Goal: Navigation & Orientation: Find specific page/section

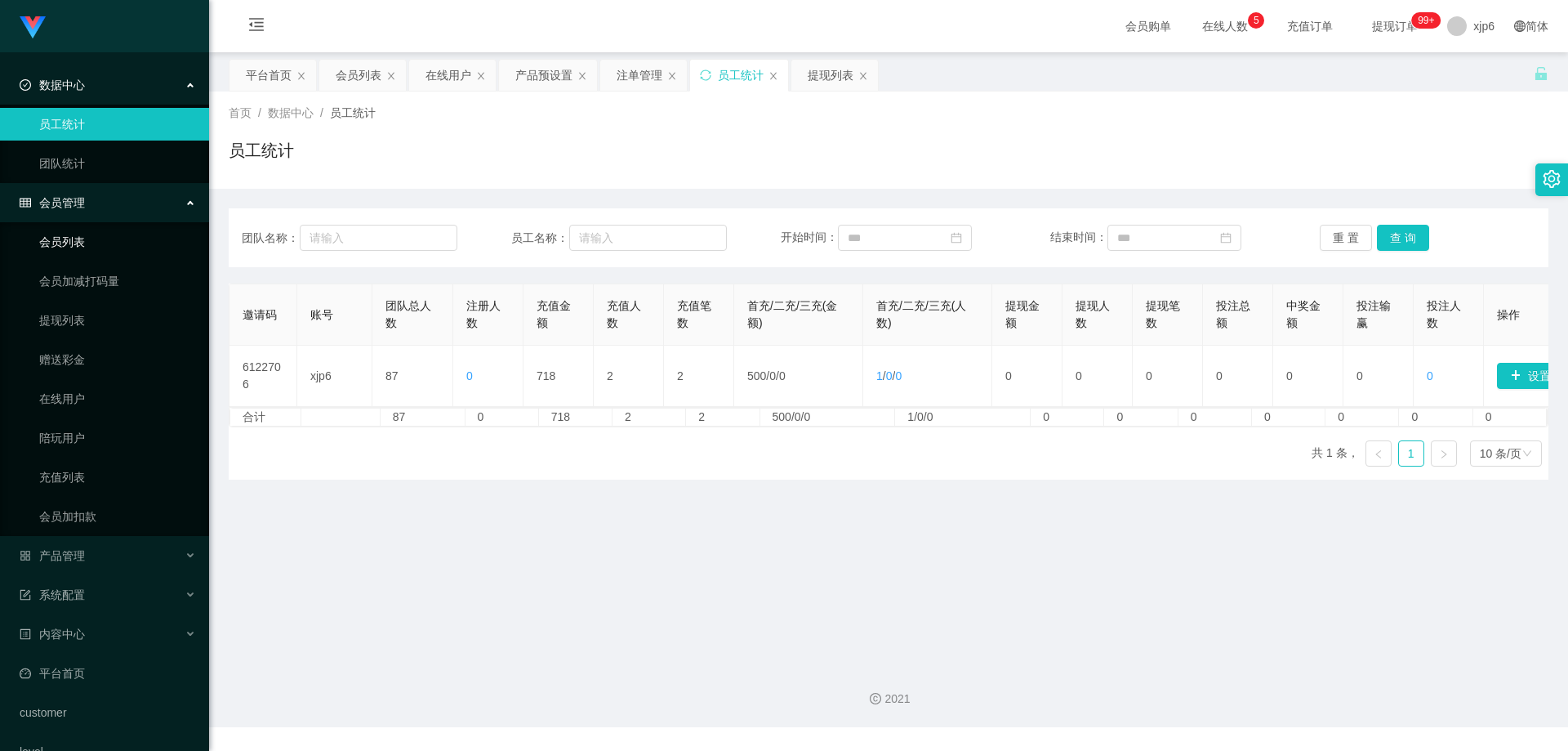
click at [87, 235] on link "会员列表" at bounding box center [118, 242] width 157 height 33
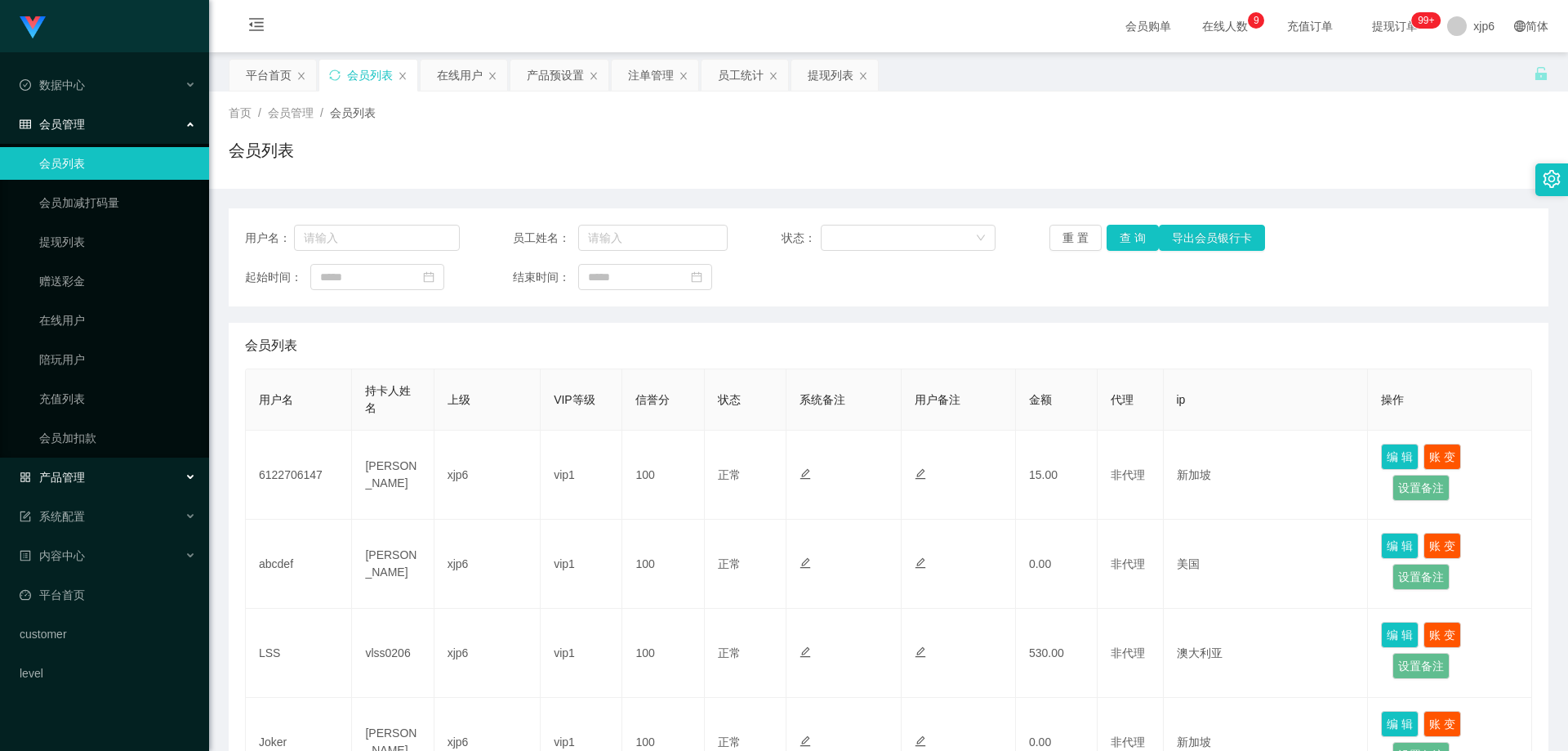
click at [87, 473] on div "产品管理" at bounding box center [104, 477] width 209 height 33
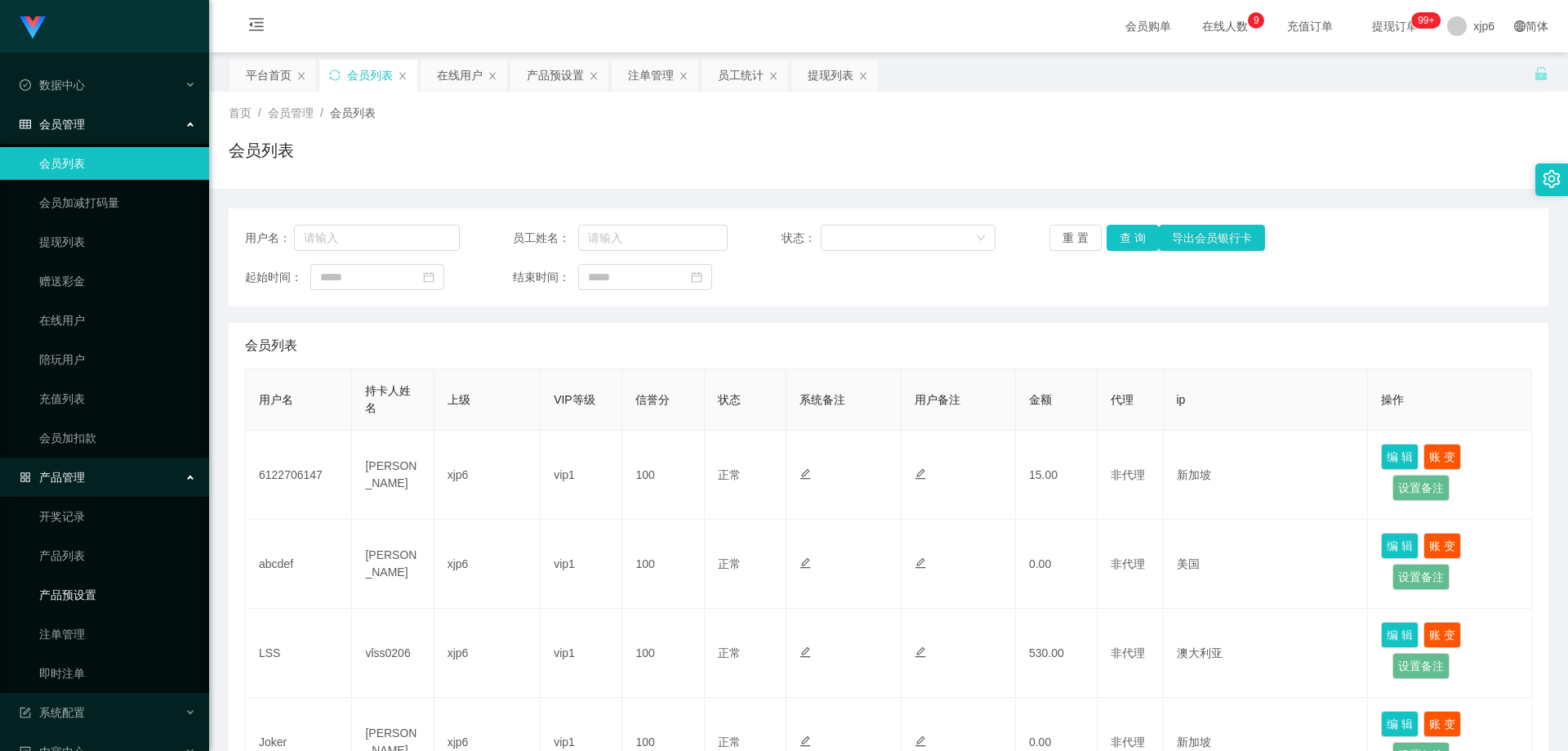
click at [103, 595] on link "产品预设置" at bounding box center [118, 594] width 157 height 33
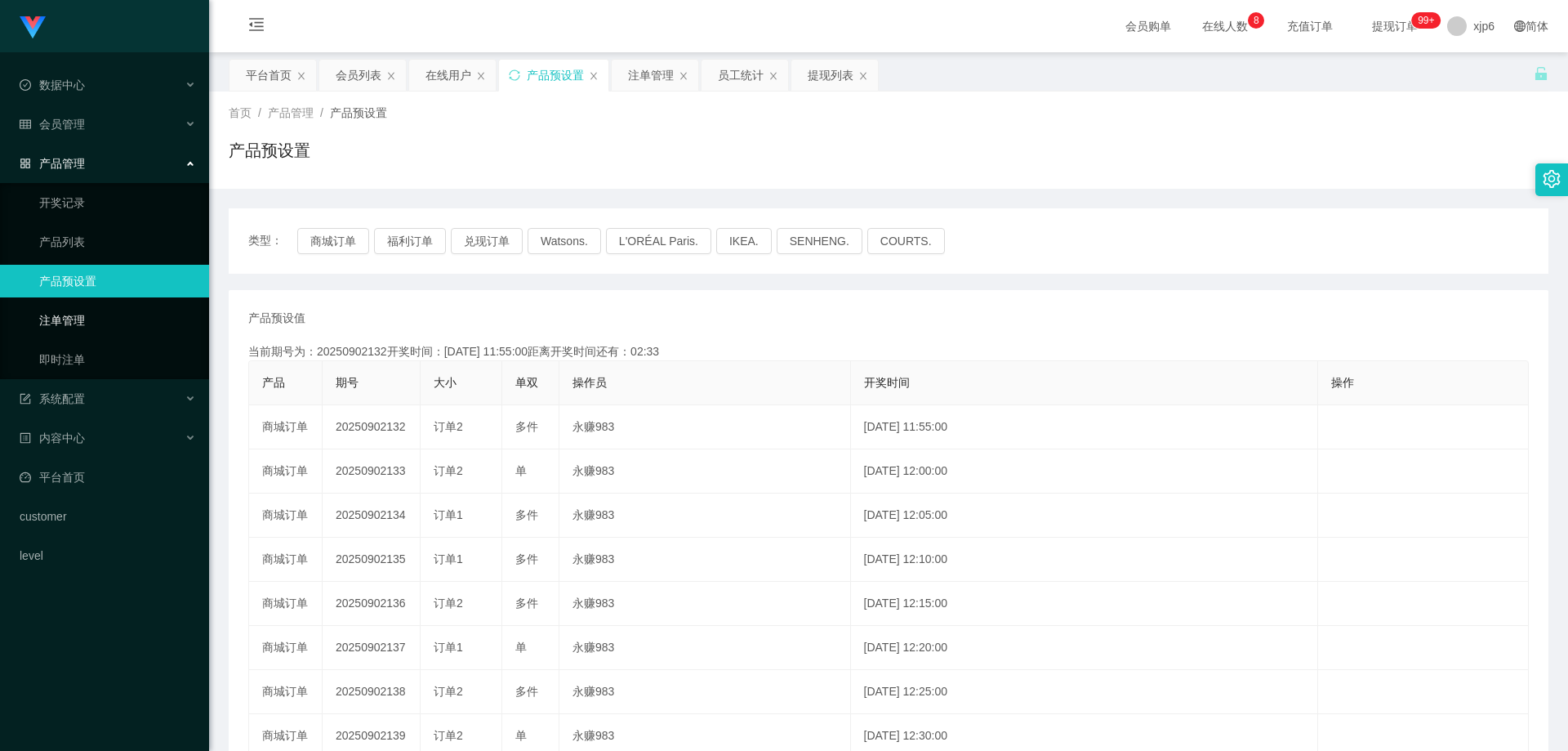
click at [97, 331] on link "注单管理" at bounding box center [118, 320] width 157 height 33
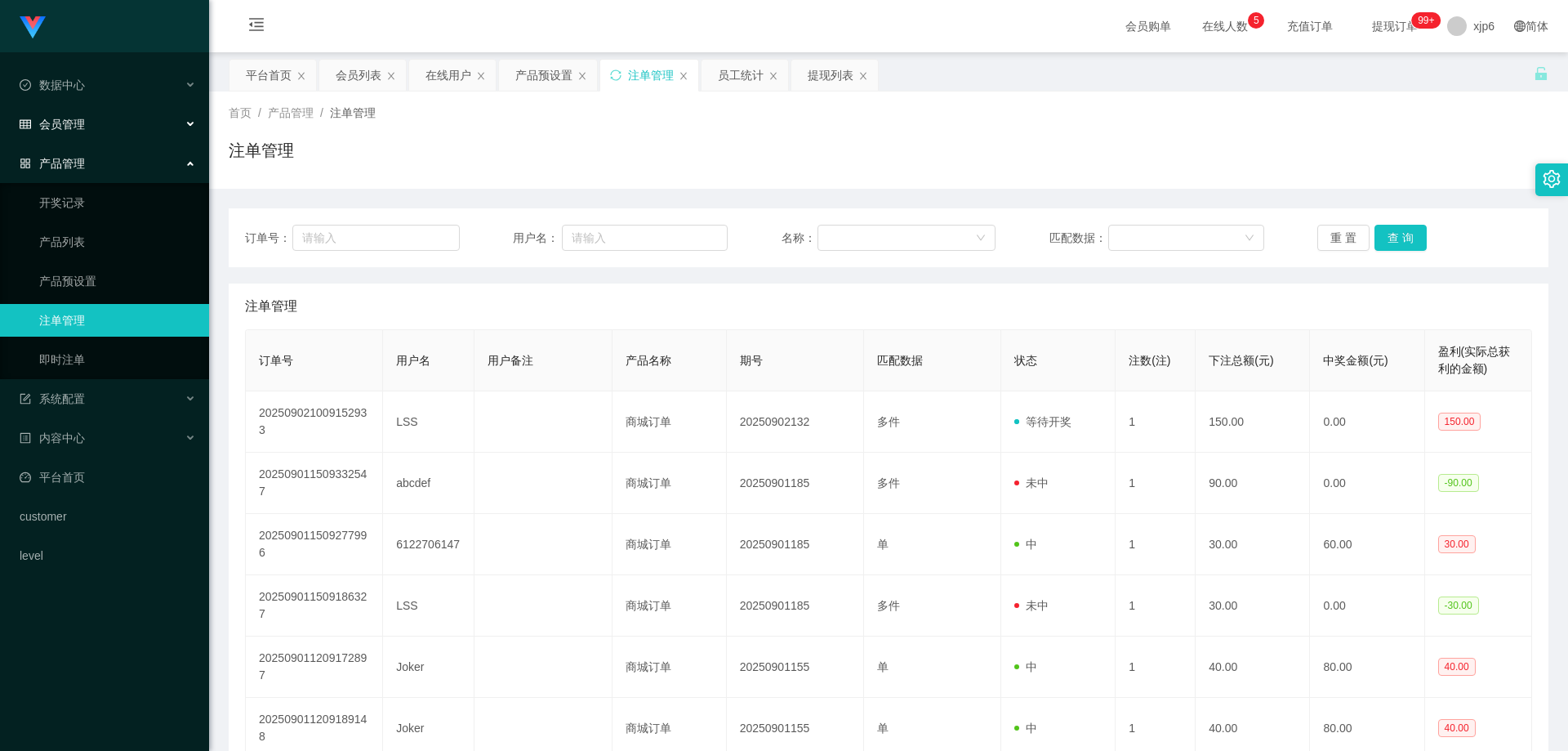
click at [71, 139] on div "会员管理" at bounding box center [104, 125] width 209 height 33
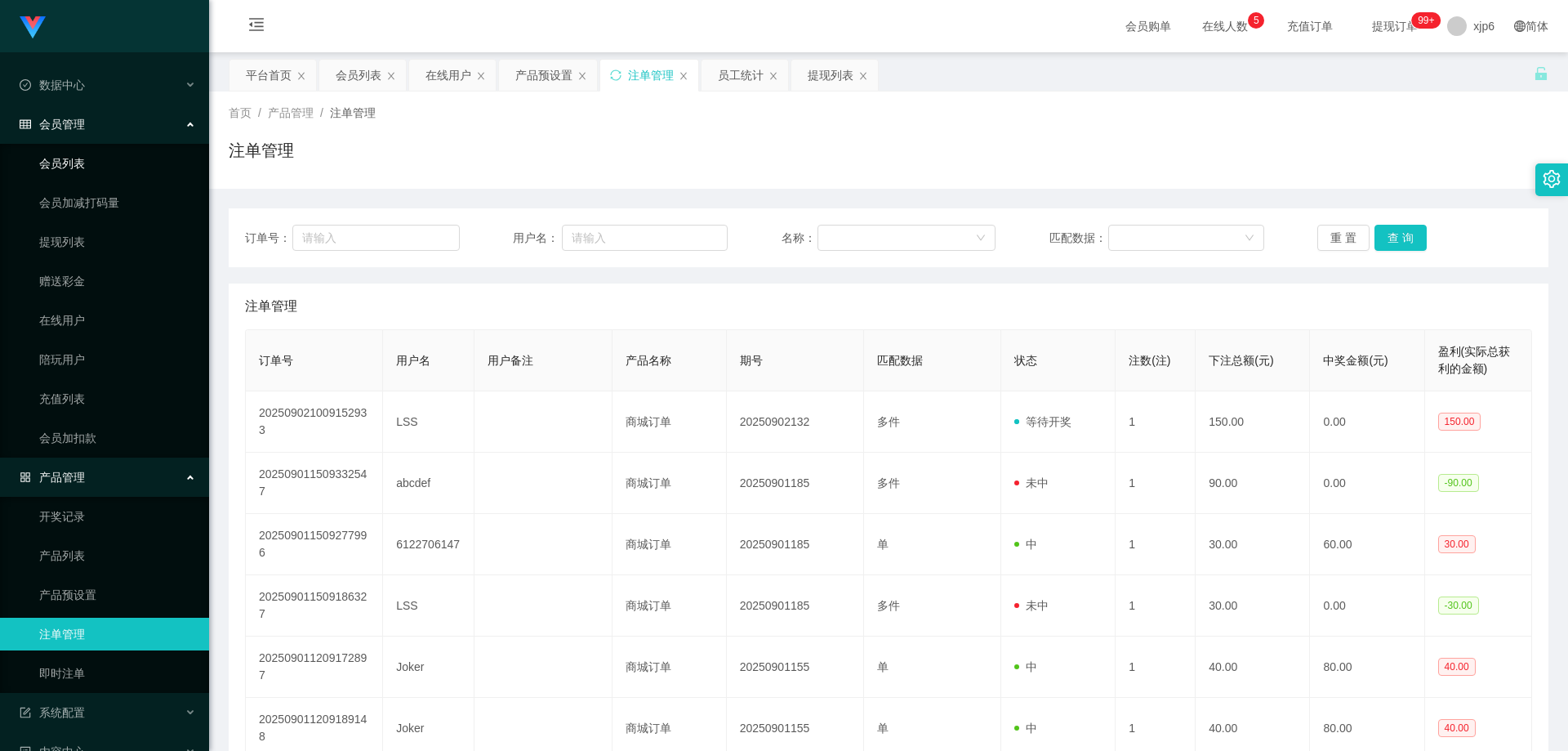
click at [85, 165] on link "会员列表" at bounding box center [118, 163] width 157 height 33
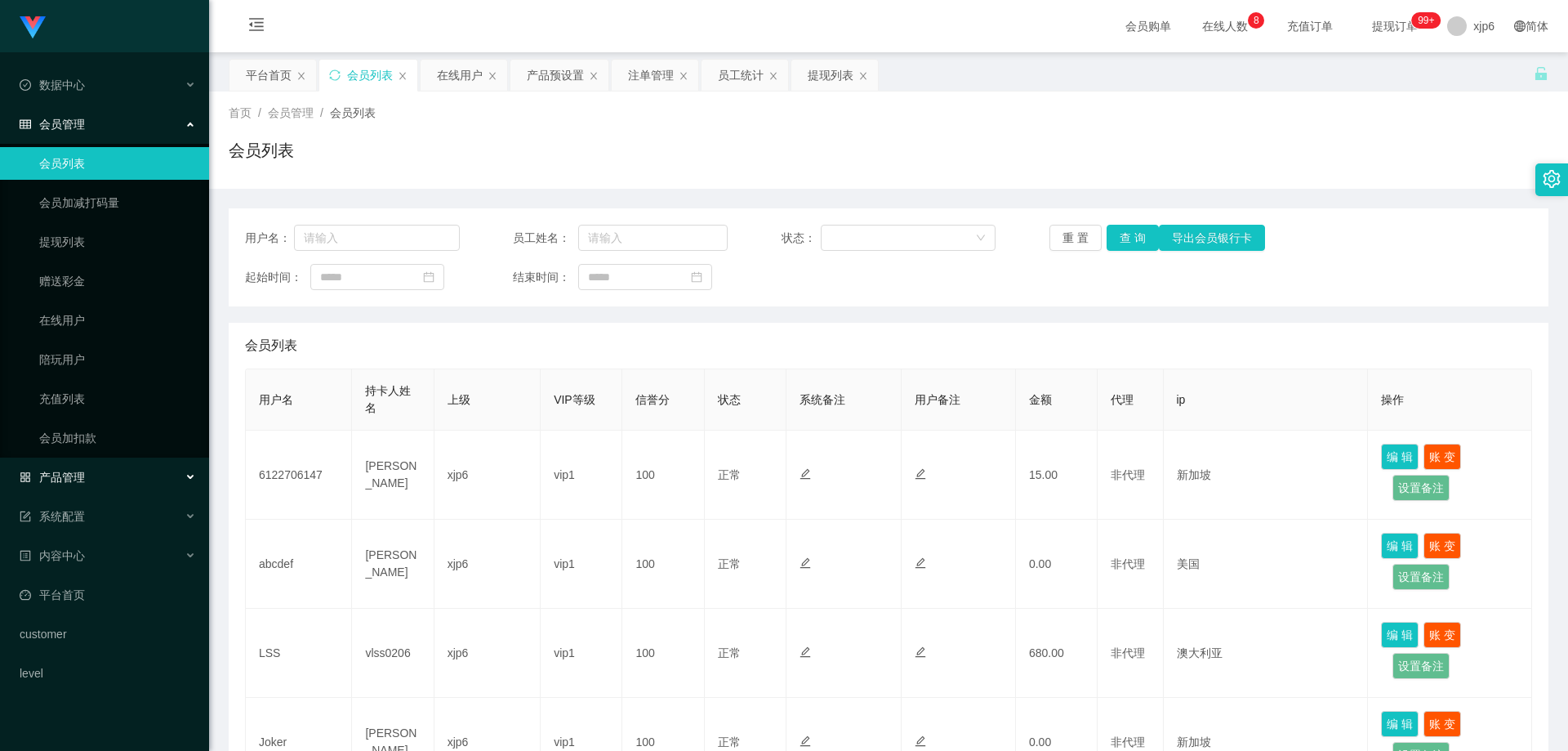
click at [78, 479] on span "产品管理" at bounding box center [52, 477] width 66 height 14
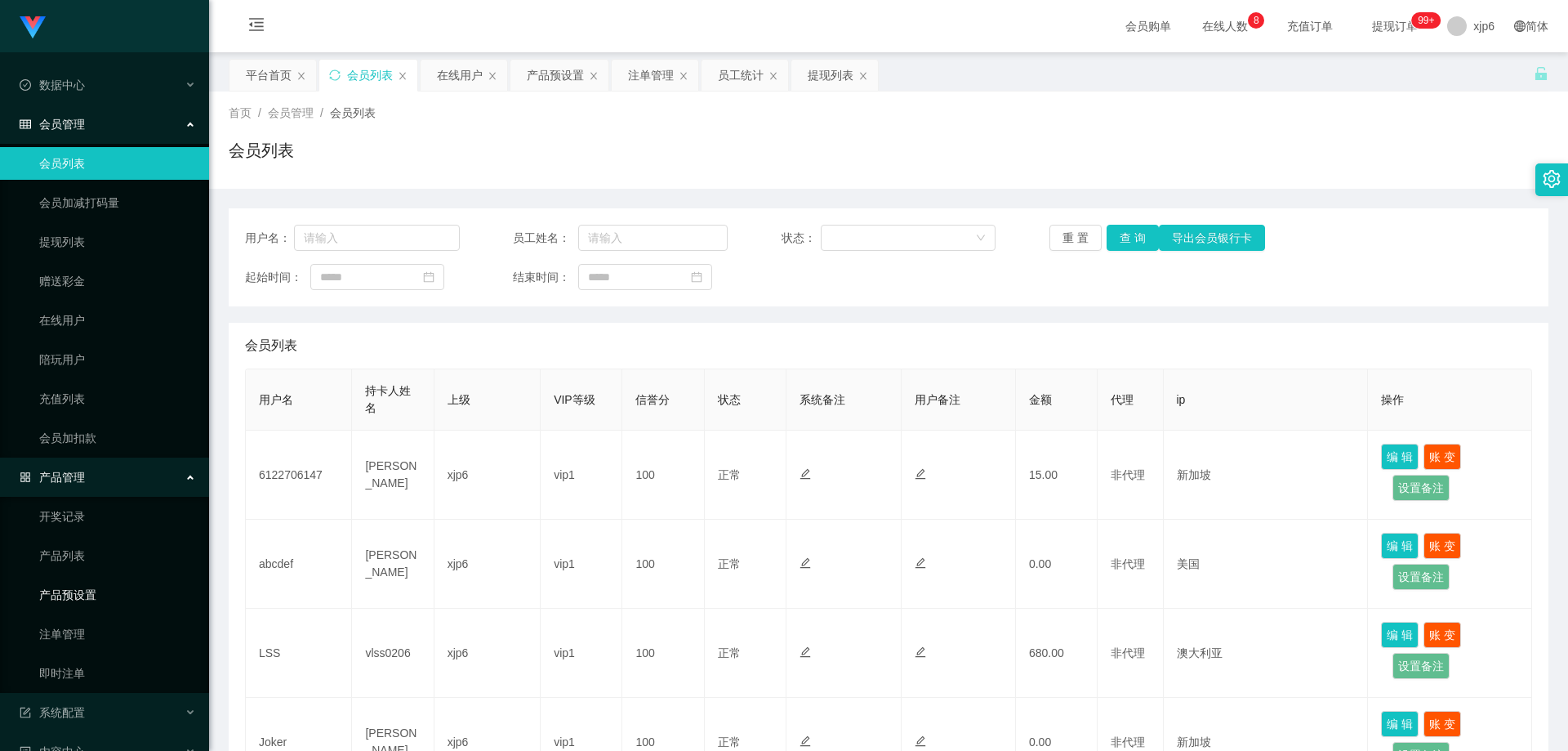
click at [81, 592] on link "产品预设置" at bounding box center [118, 594] width 157 height 33
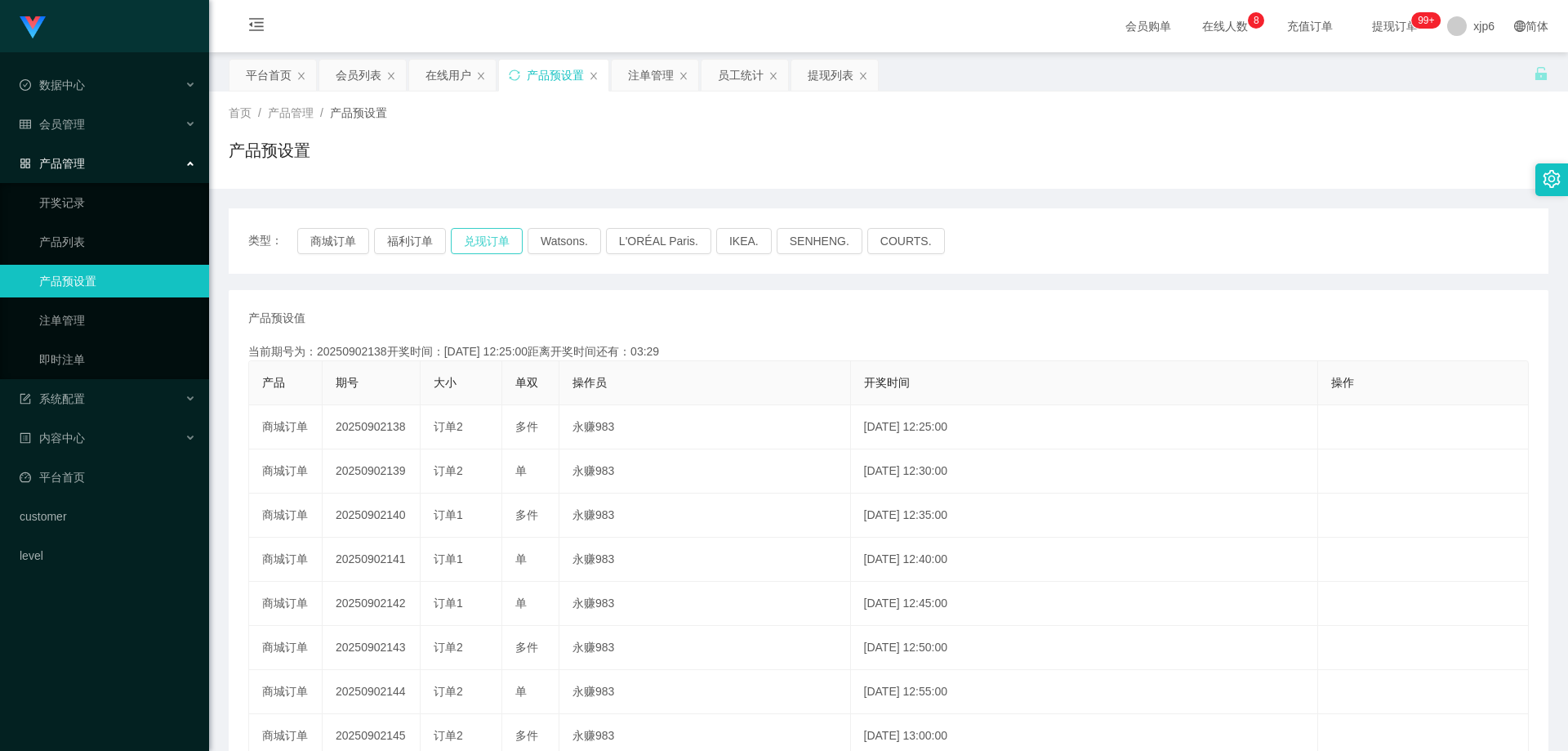
click at [488, 237] on button "兑现订单" at bounding box center [487, 241] width 71 height 26
click at [82, 129] on span "会员管理" at bounding box center [52, 125] width 66 height 14
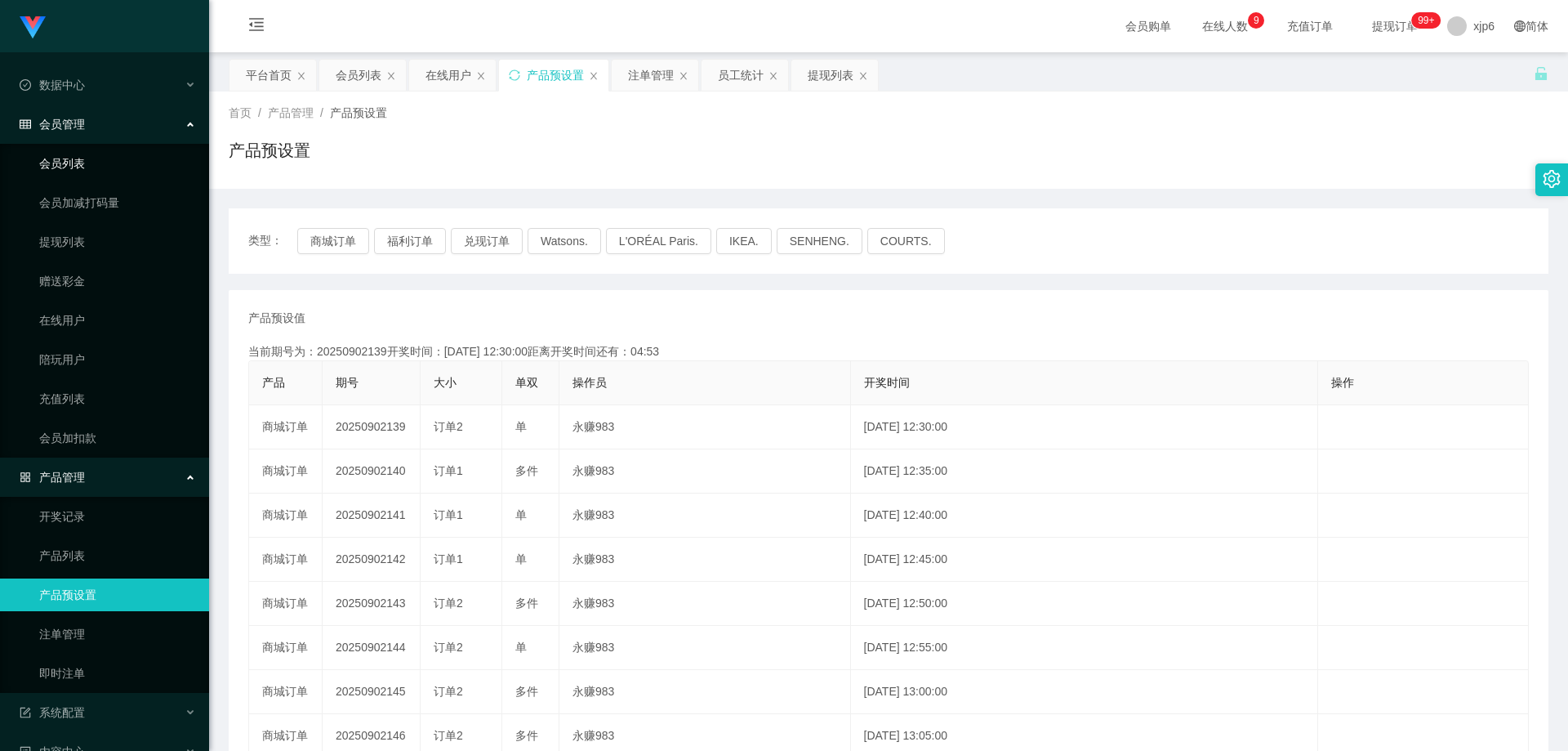
click at [99, 164] on link "会员列表" at bounding box center [118, 163] width 157 height 33
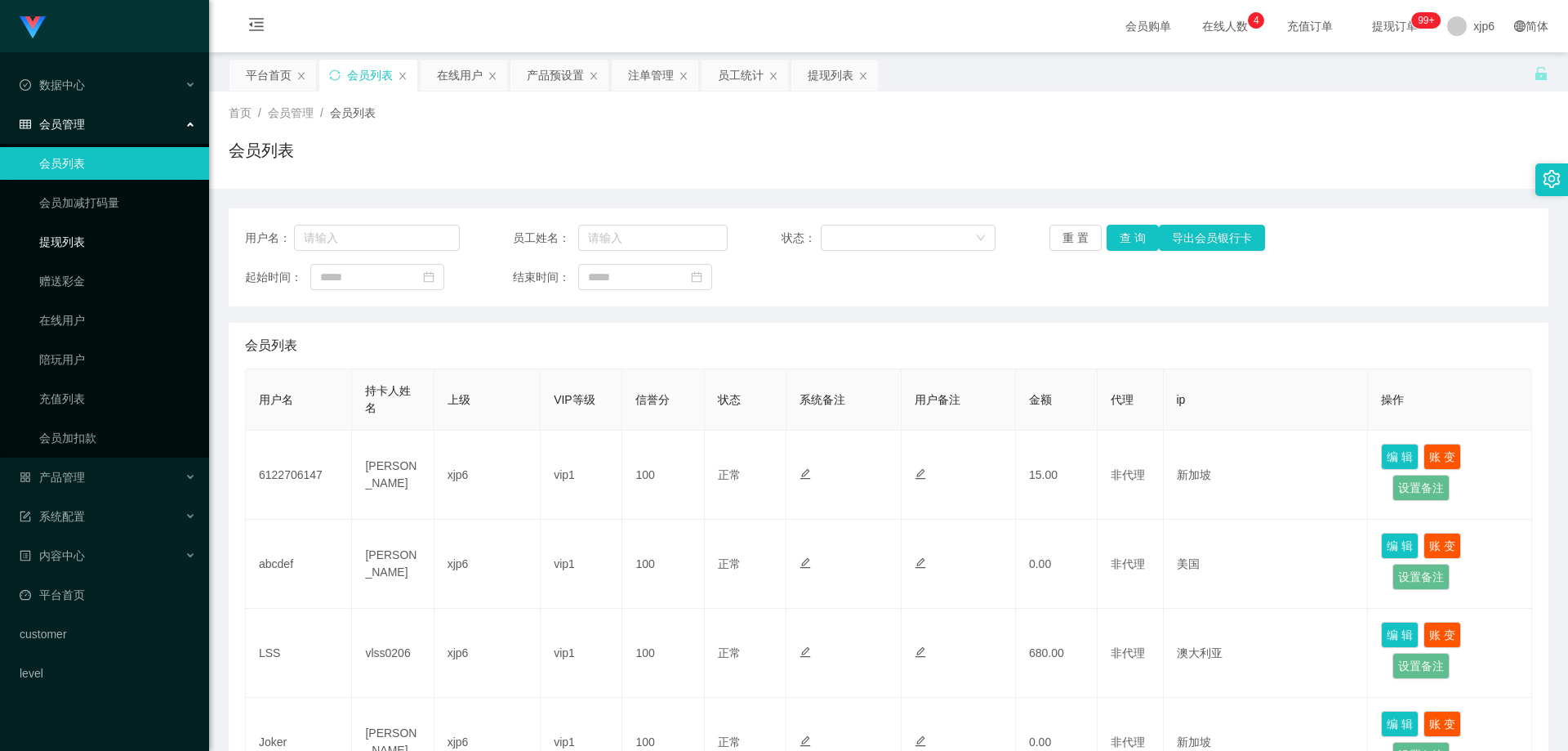
click at [81, 241] on link "提现列表" at bounding box center [118, 242] width 157 height 33
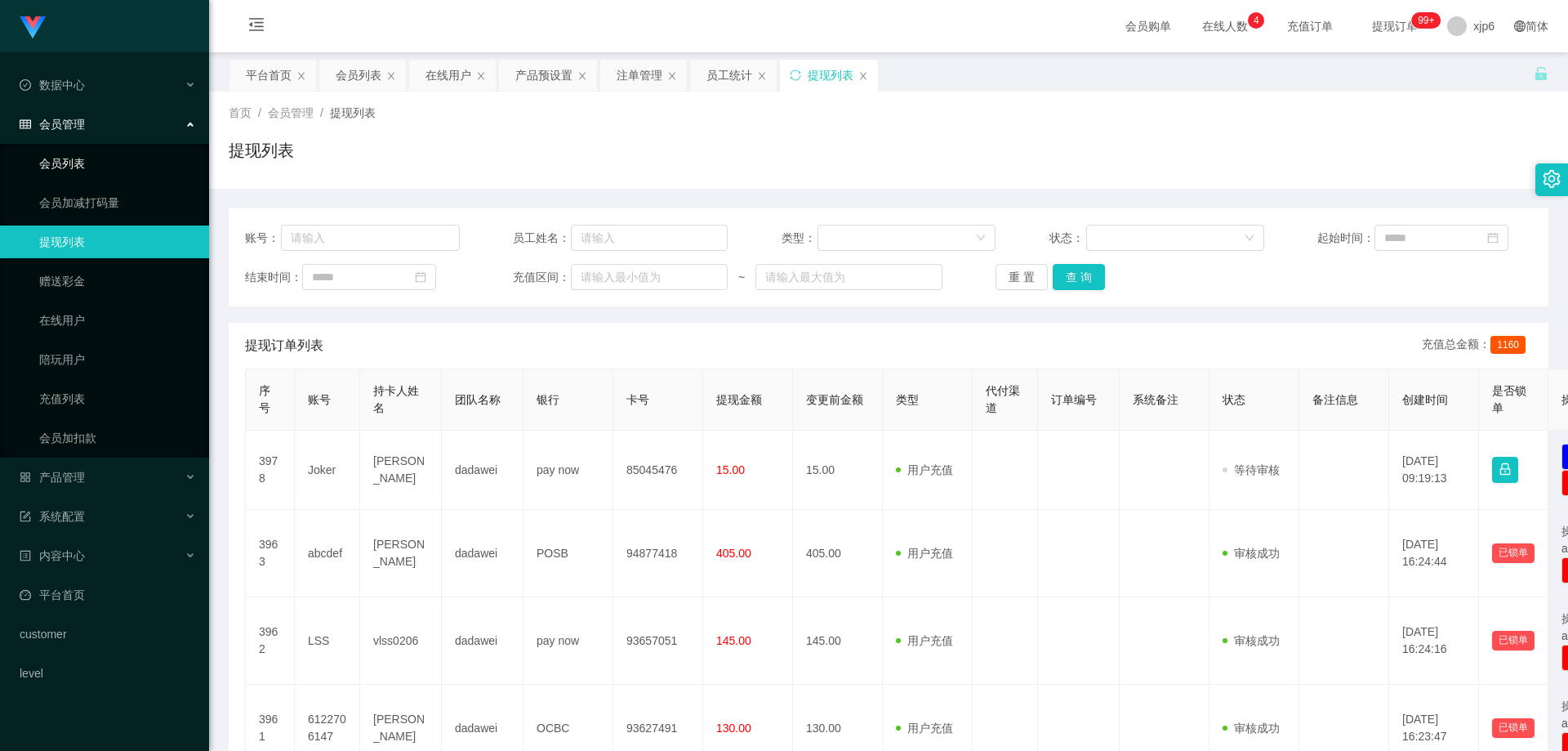
click at [85, 172] on link "会员列表" at bounding box center [118, 163] width 157 height 33
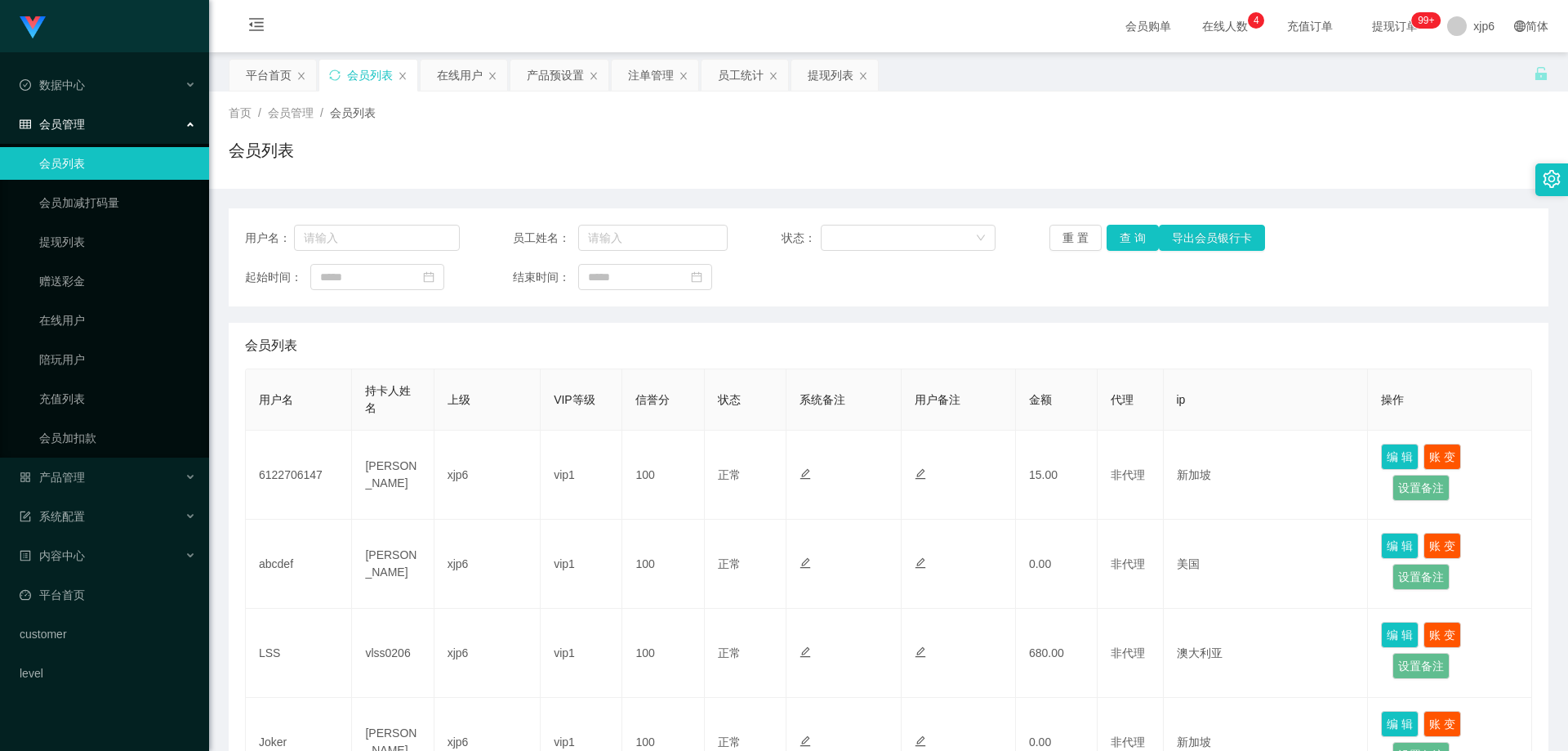
scroll to position [82, 0]
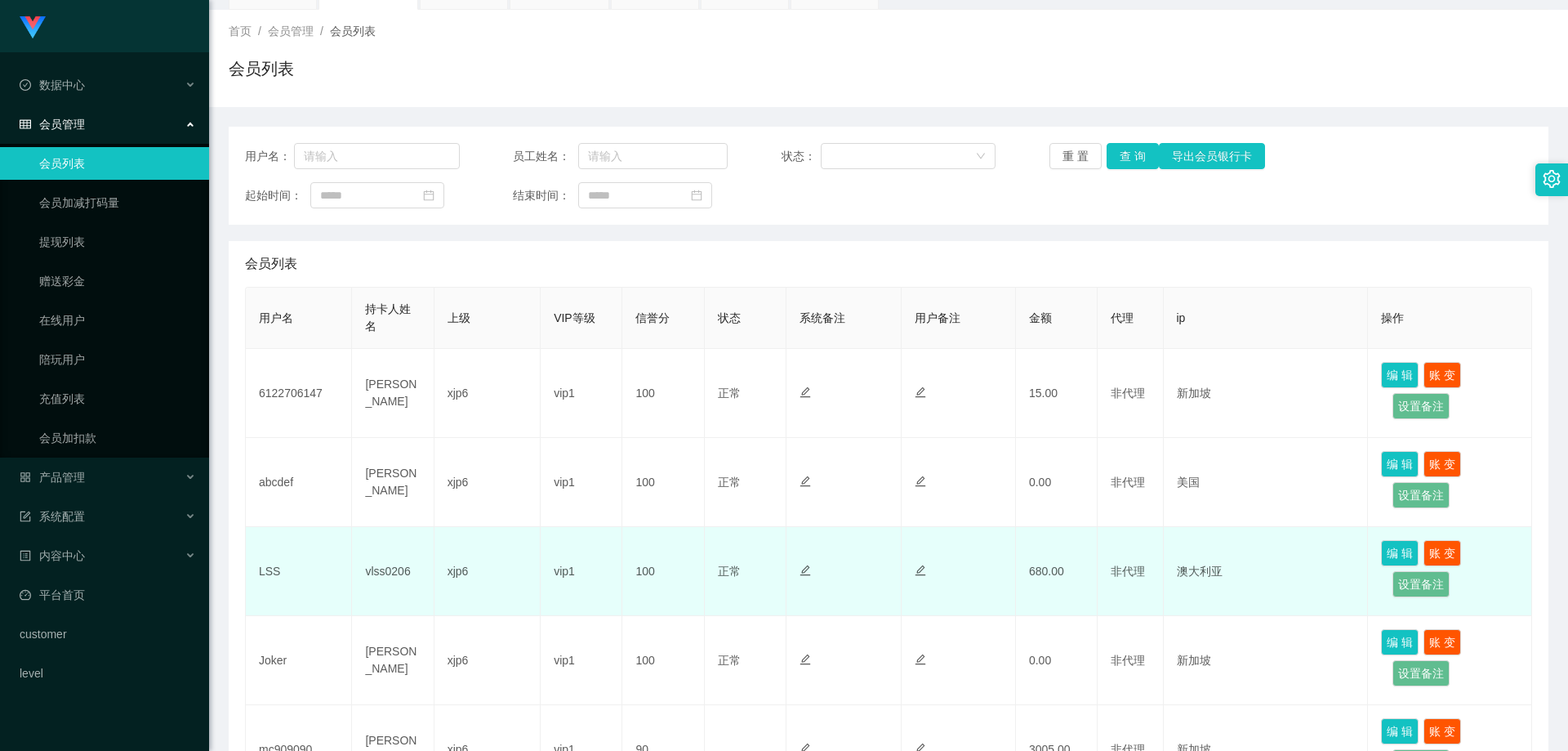
click at [271, 572] on td "LSS" at bounding box center [299, 571] width 106 height 89
copy td "LSS"
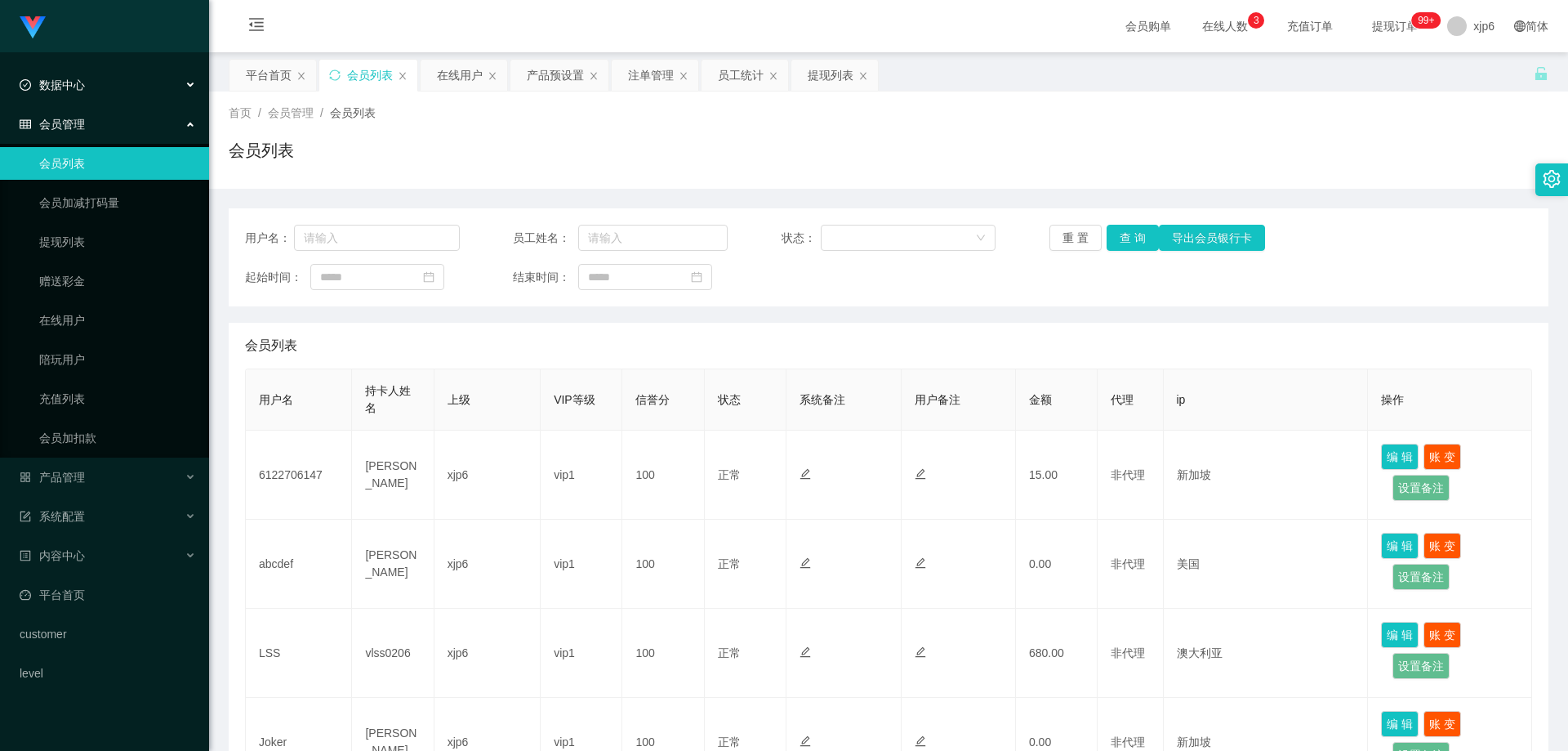
click at [80, 87] on span "数据中心" at bounding box center [52, 85] width 66 height 14
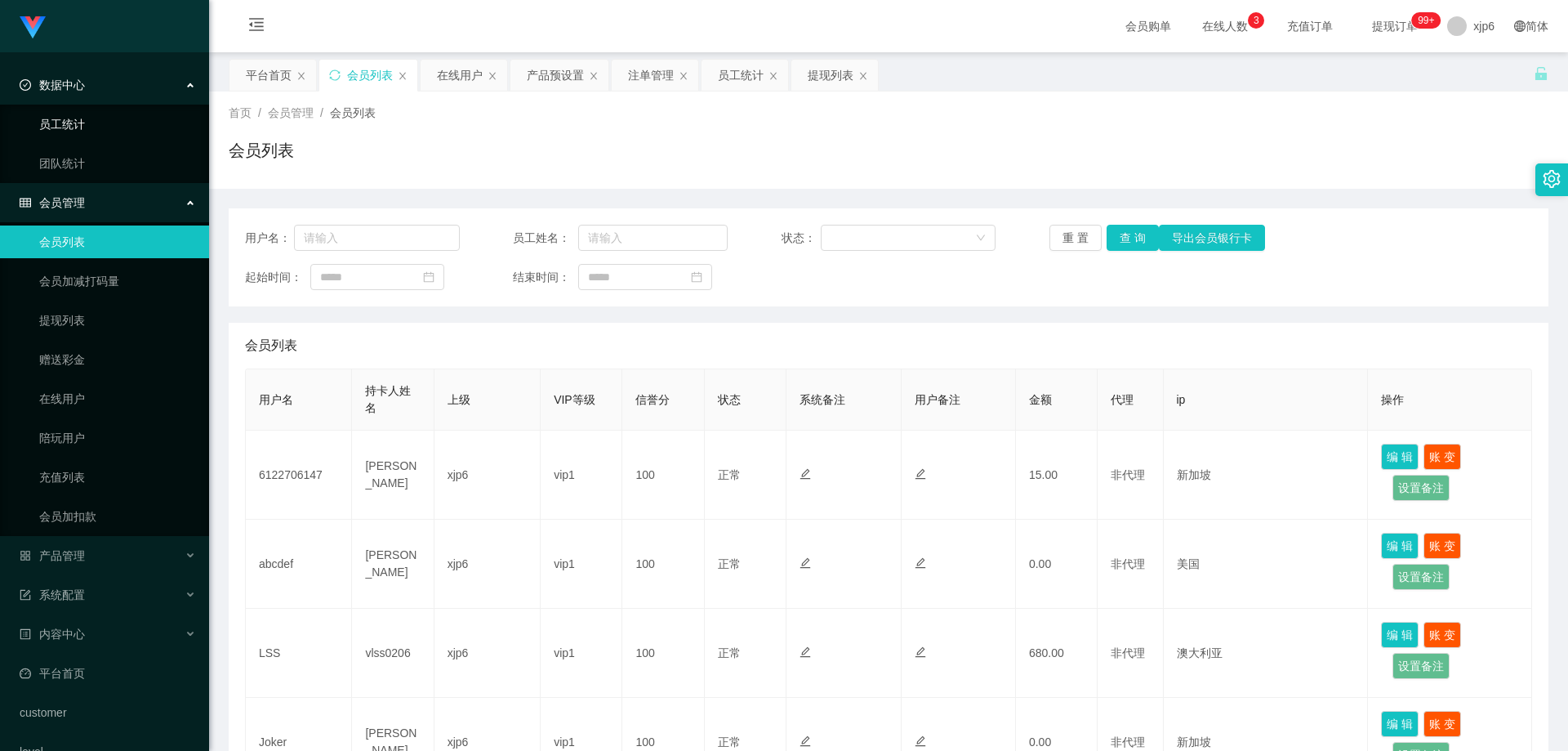
click at [90, 124] on link "员工统计" at bounding box center [118, 125] width 157 height 33
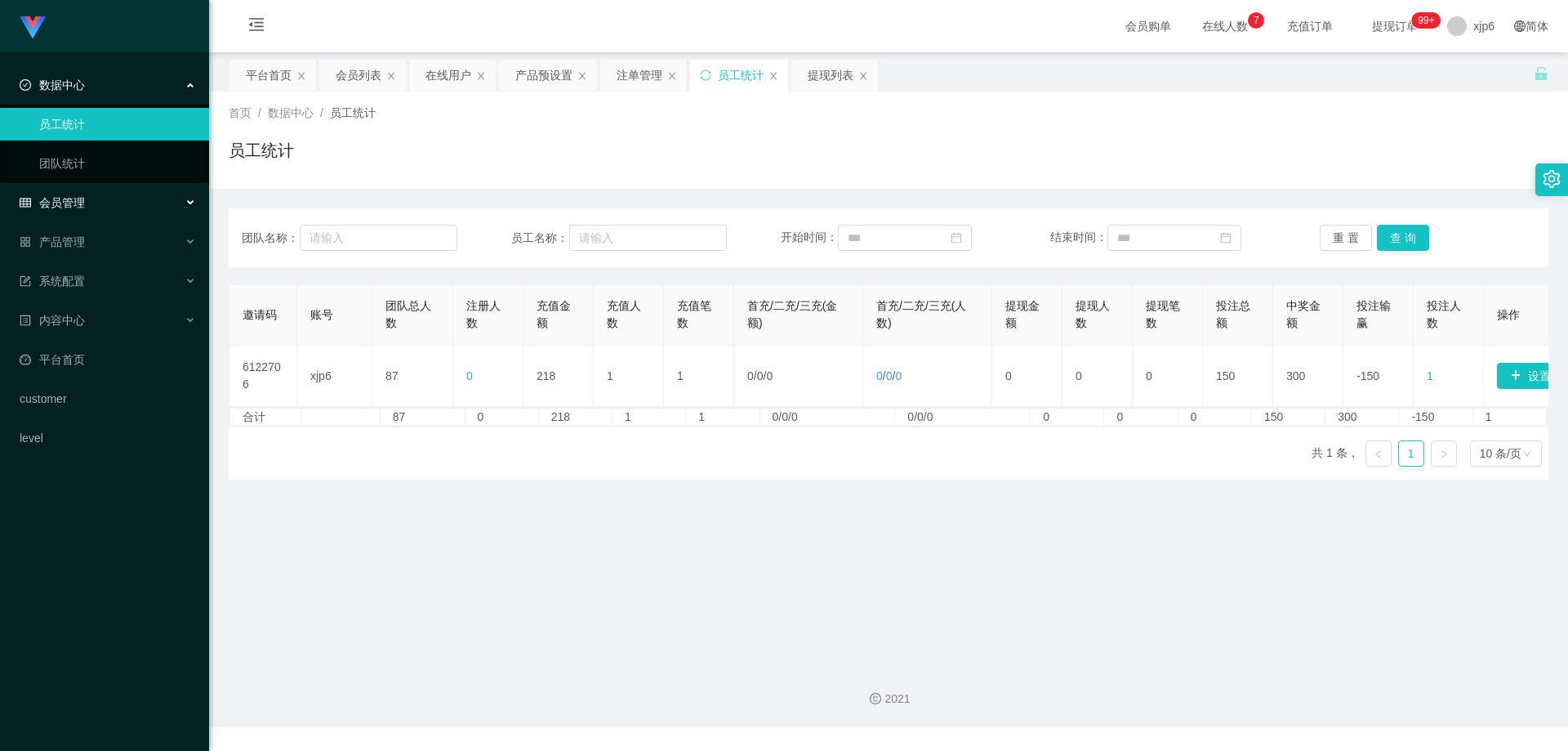
click at [87, 204] on div "会员管理" at bounding box center [104, 203] width 209 height 33
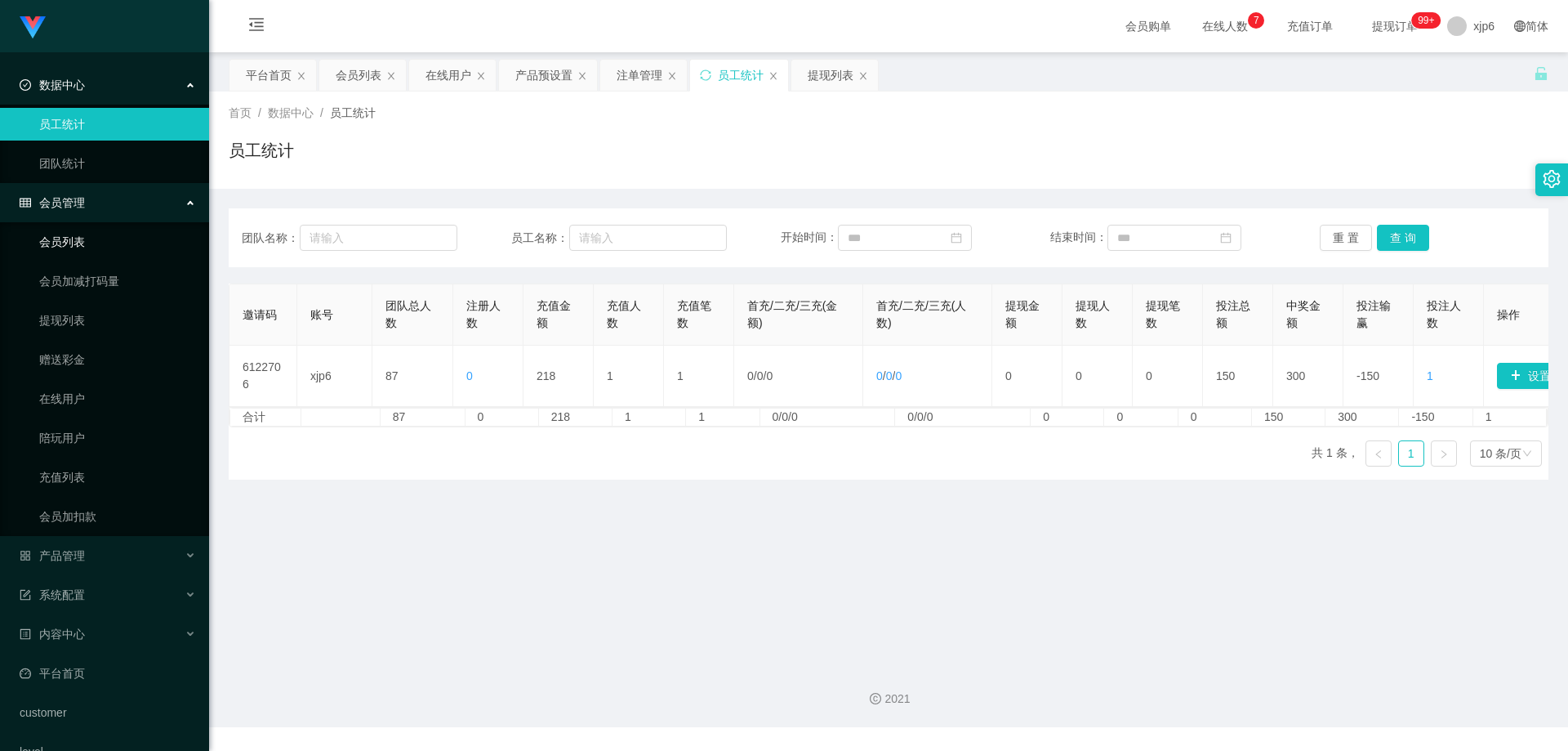
drag, startPoint x: 87, startPoint y: 246, endPoint x: 123, endPoint y: 216, distance: 46.9
click at [87, 246] on link "会员列表" at bounding box center [118, 242] width 157 height 33
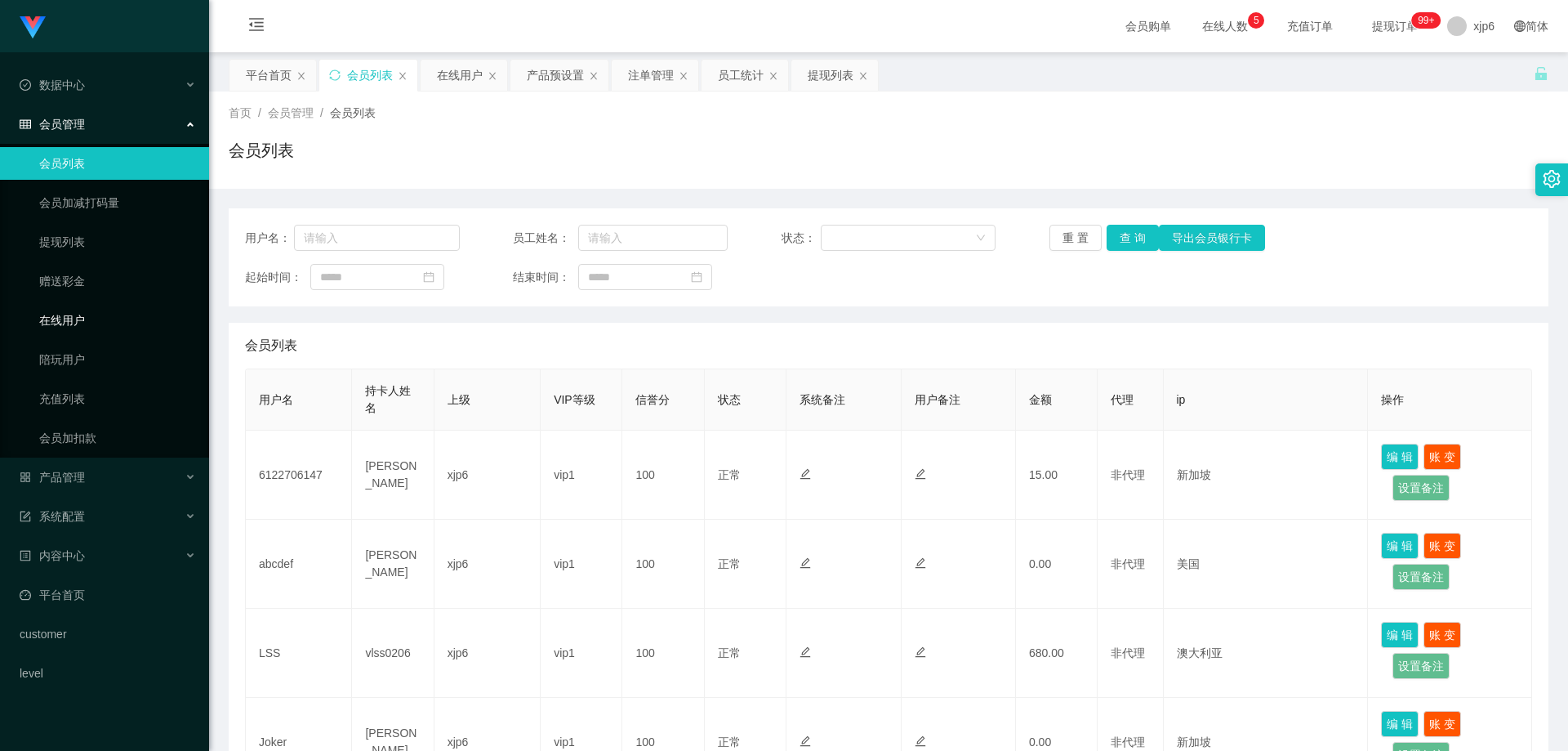
click at [89, 325] on link "在线用户" at bounding box center [118, 320] width 157 height 33
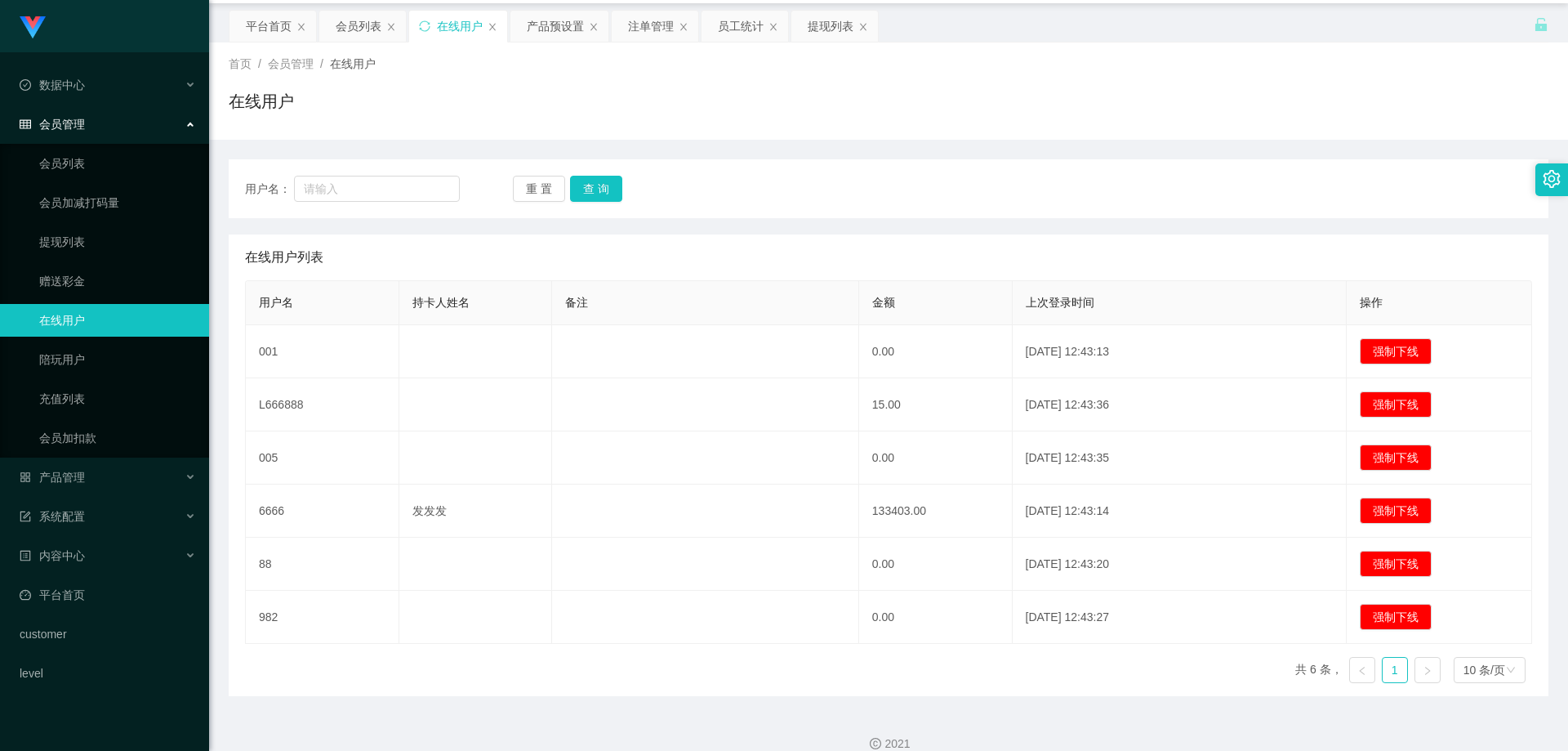
scroll to position [71, 0]
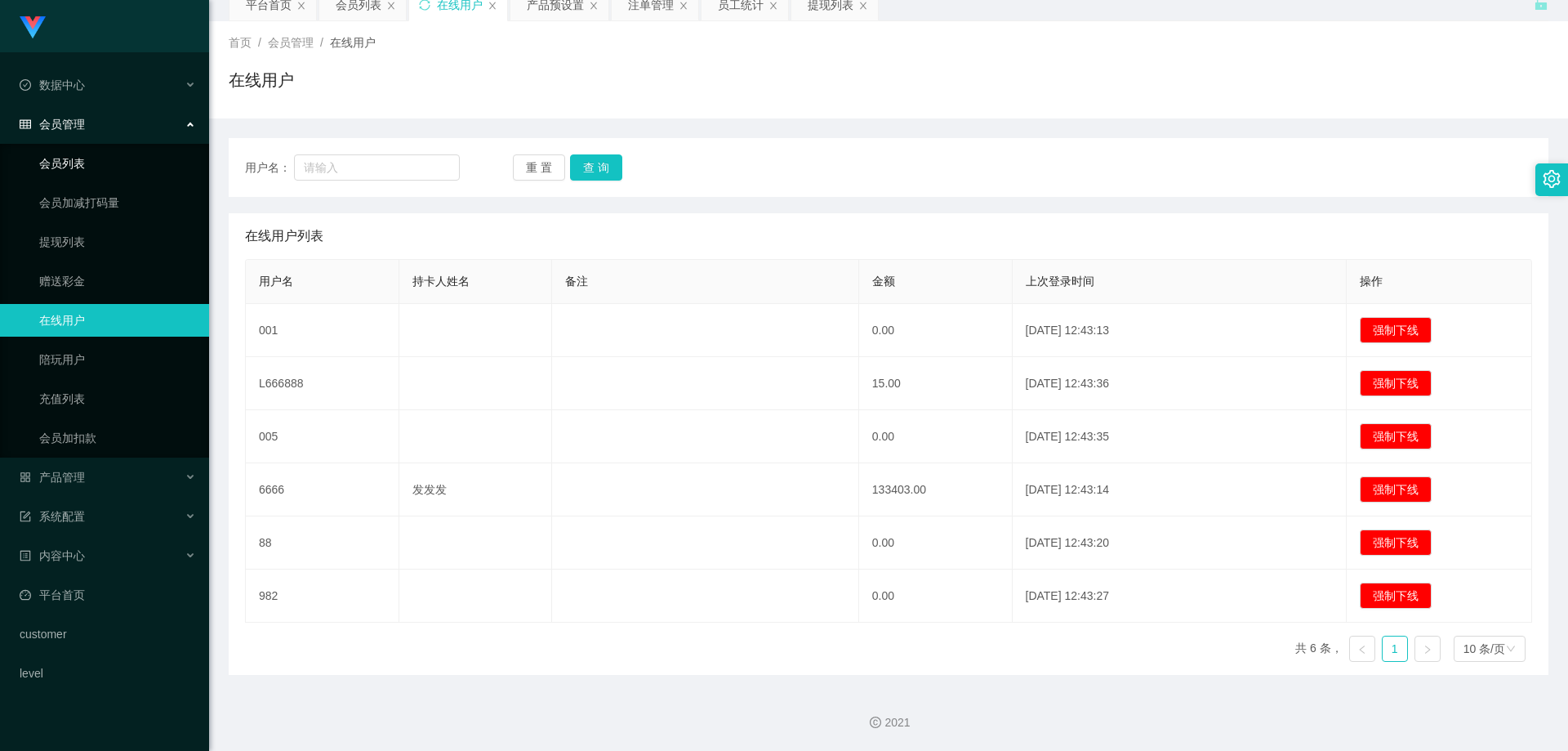
click at [83, 163] on link "会员列表" at bounding box center [118, 163] width 157 height 33
